Goal: Task Accomplishment & Management: Manage account settings

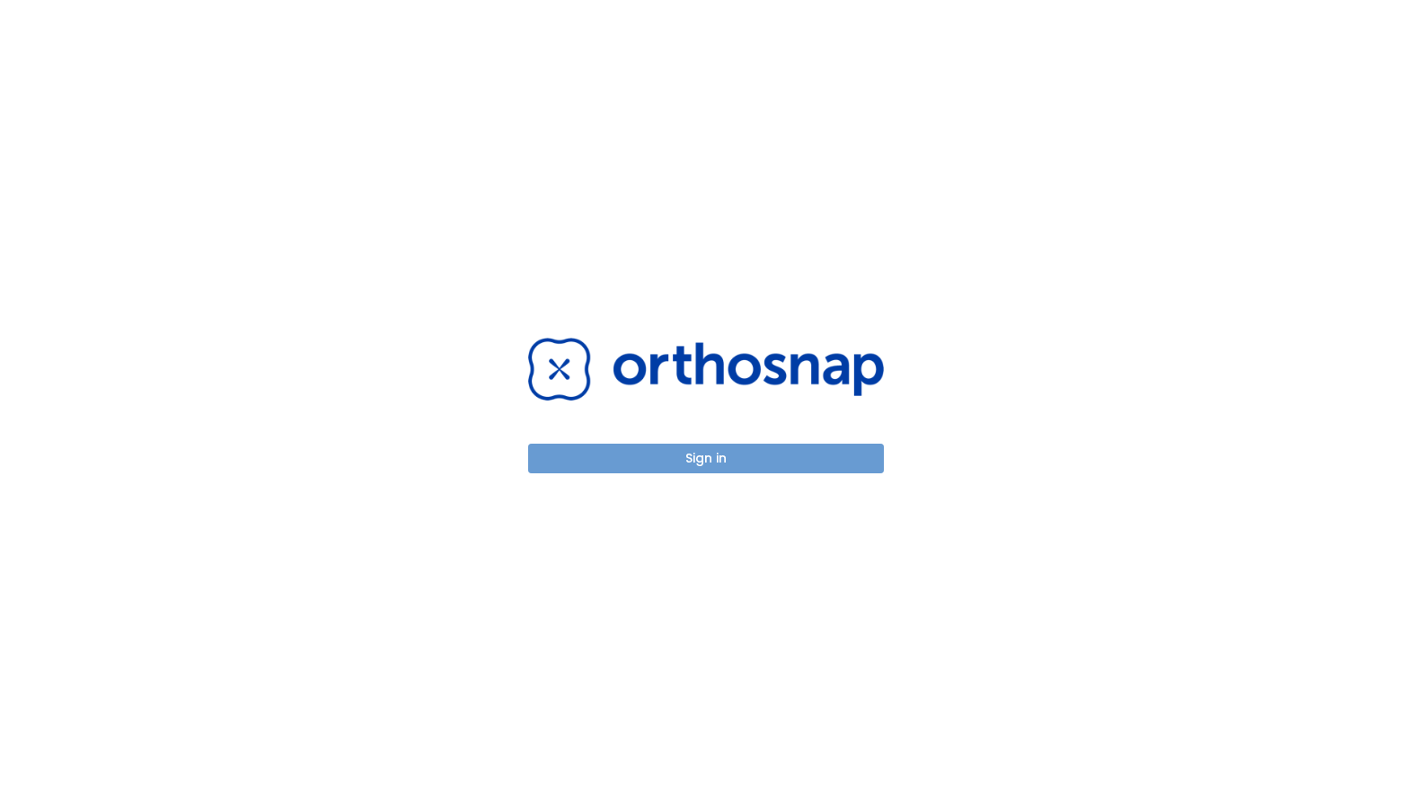
click at [703, 459] on button "Sign in" at bounding box center [706, 459] width 356 height 30
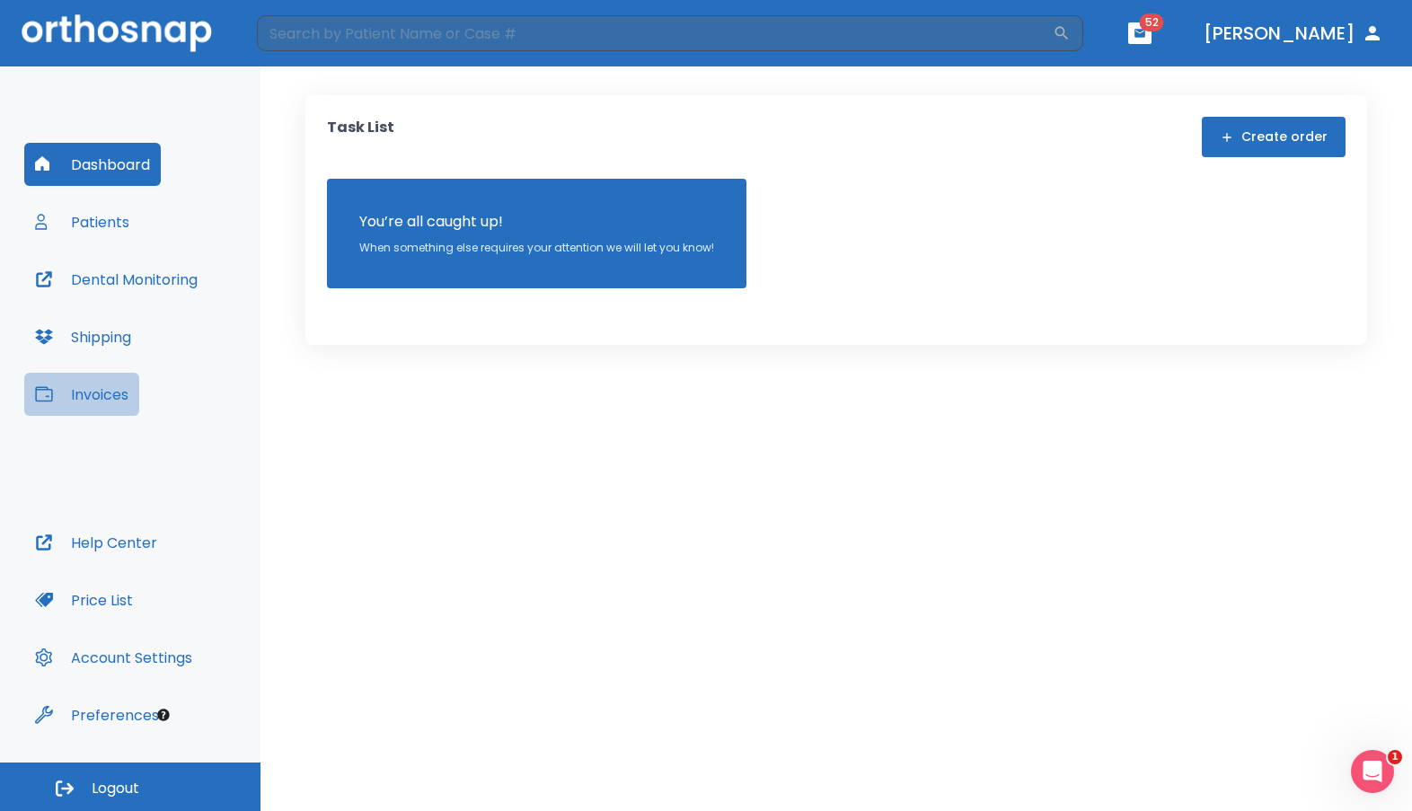
click at [108, 399] on button "Invoices" at bounding box center [81, 394] width 115 height 43
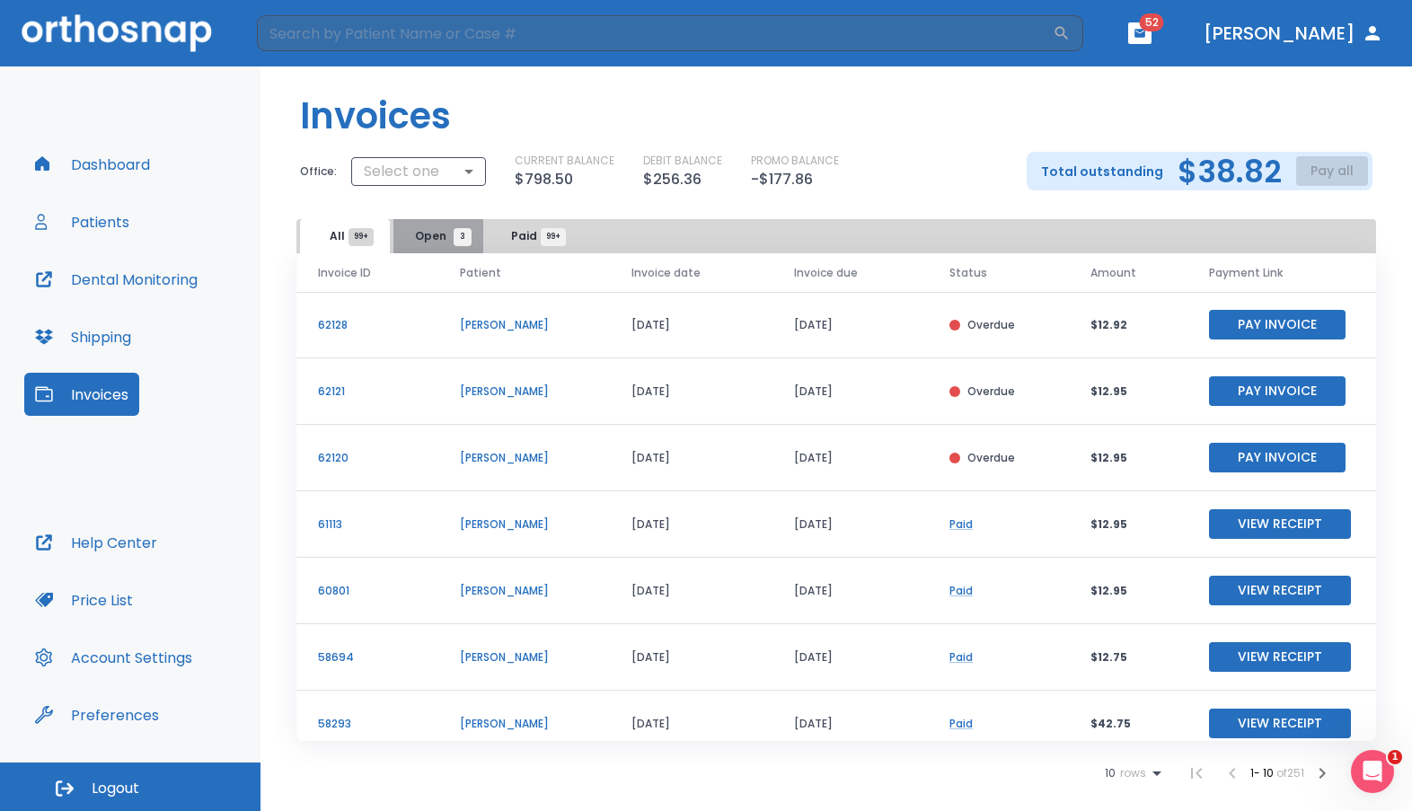
click at [436, 240] on span "Open 3" at bounding box center [439, 236] width 48 height 16
